Goal: Find specific page/section: Find specific page/section

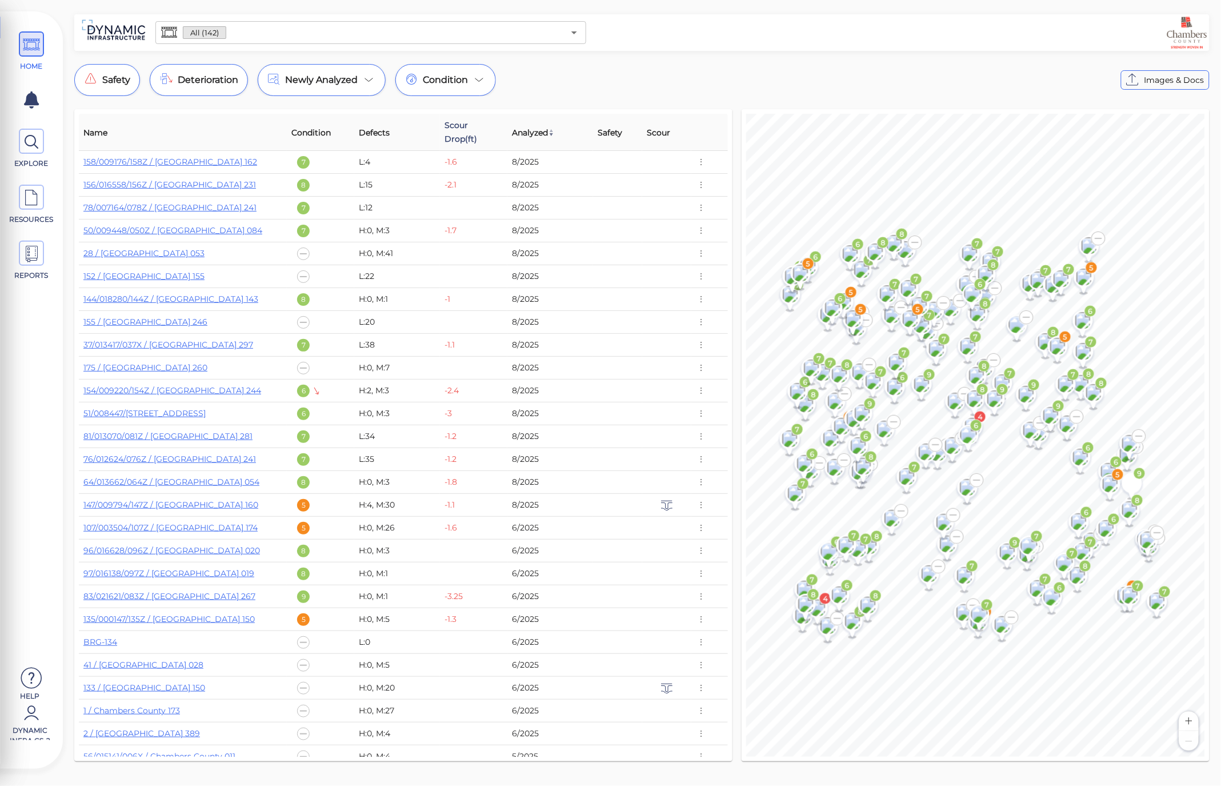
click at [463, 126] on span "Scour Drop(ft)" at bounding box center [473, 131] width 58 height 27
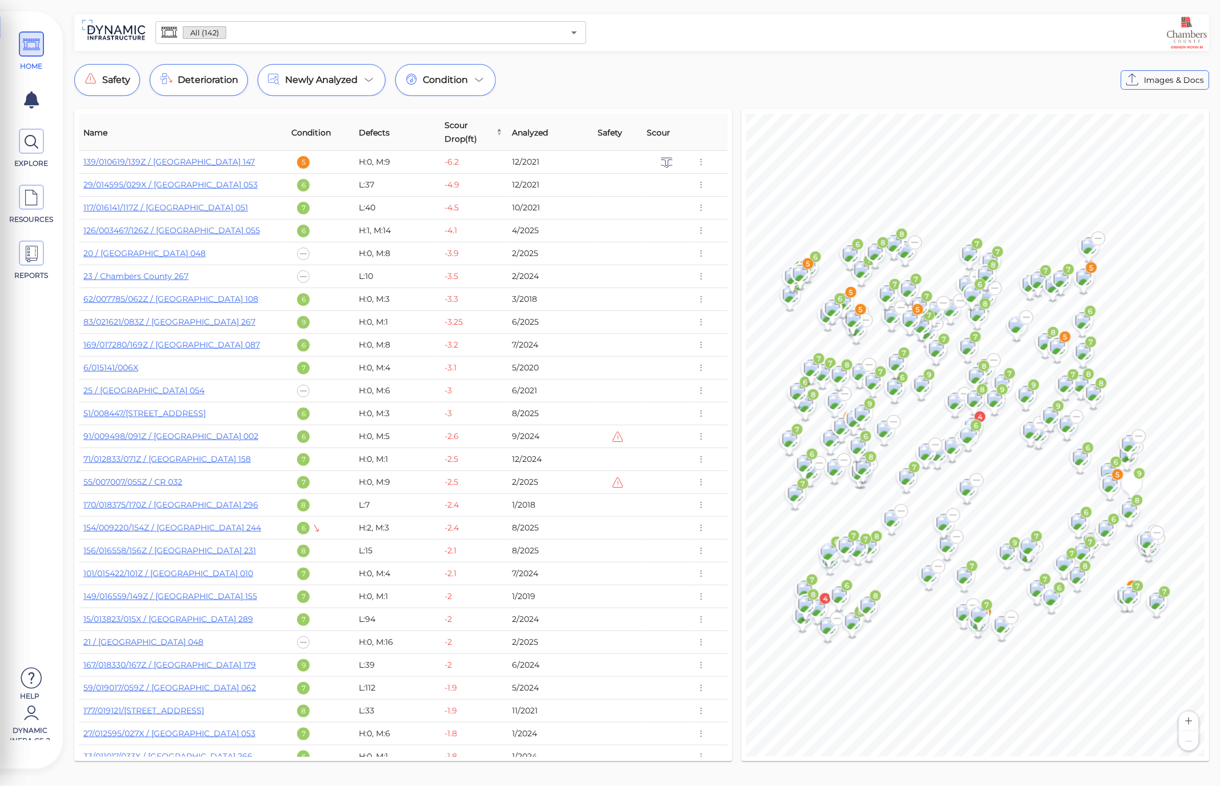
click at [798, 40] on div at bounding box center [899, 33] width 616 height 32
